Goal: Find contact information: Find contact information

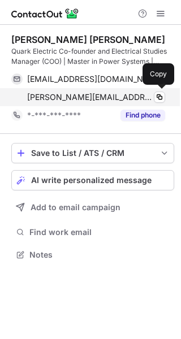
scroll to position [246, 181]
click at [159, 96] on span at bounding box center [159, 97] width 9 height 9
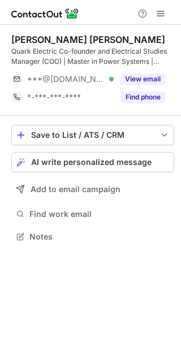
scroll to position [228, 181]
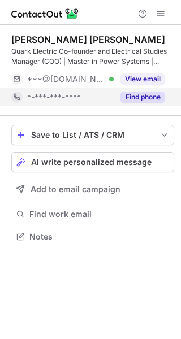
click at [143, 100] on button "Find phone" at bounding box center [142, 96] width 45 height 11
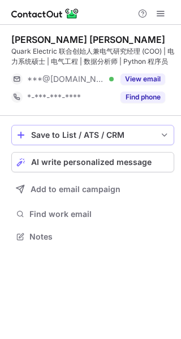
scroll to position [228, 181]
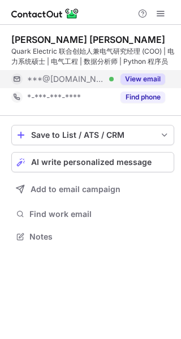
click at [146, 76] on button "View email" at bounding box center [142, 78] width 45 height 11
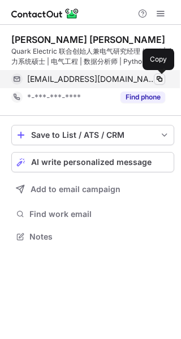
click at [160, 77] on span at bounding box center [159, 78] width 9 height 9
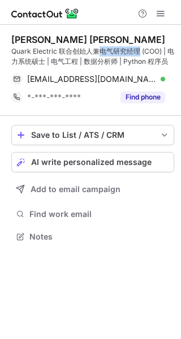
drag, startPoint x: 100, startPoint y: 49, endPoint x: 138, endPoint y: 51, distance: 37.8
click at [138, 51] on div "Quark Electric 联合创始人兼电气研究经理 (COO) | 电力系统硕士 | 电气工程 | 数据分析师 | Python 程序员" at bounding box center [92, 56] width 162 height 20
copy div "电气研究经理"
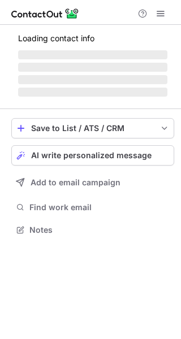
scroll to position [228, 181]
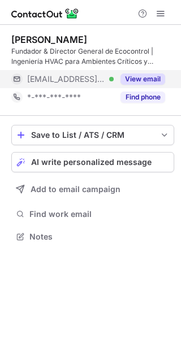
click at [151, 78] on button "View email" at bounding box center [142, 78] width 45 height 11
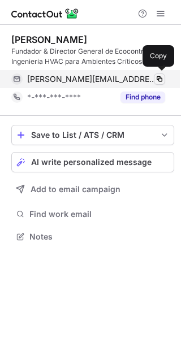
click at [159, 77] on span at bounding box center [159, 78] width 9 height 9
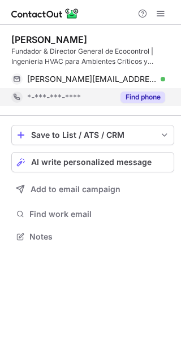
click at [151, 96] on button "Find phone" at bounding box center [142, 96] width 45 height 11
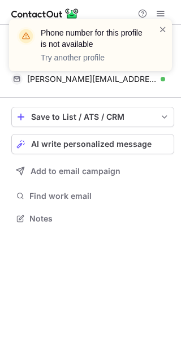
scroll to position [210, 181]
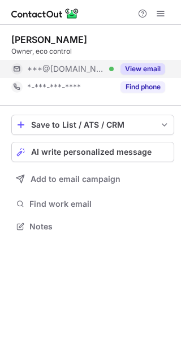
scroll to position [6, 6]
click at [136, 72] on button "View email" at bounding box center [142, 68] width 45 height 11
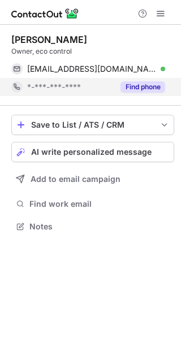
click at [135, 86] on button "Find phone" at bounding box center [142, 86] width 45 height 11
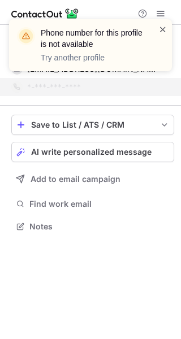
click at [161, 32] on span at bounding box center [162, 29] width 9 height 11
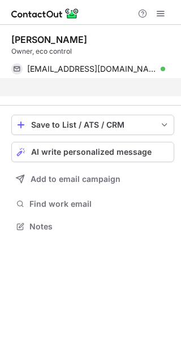
scroll to position [200, 181]
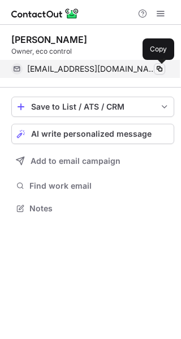
click at [159, 69] on span at bounding box center [159, 68] width 9 height 9
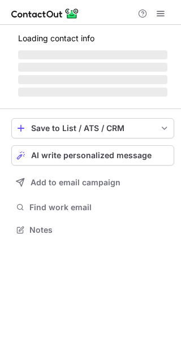
scroll to position [228, 181]
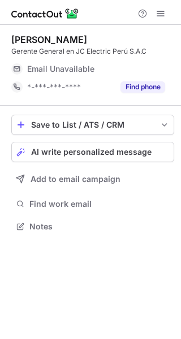
scroll to position [6, 6]
